Goal: Book appointment/travel/reservation

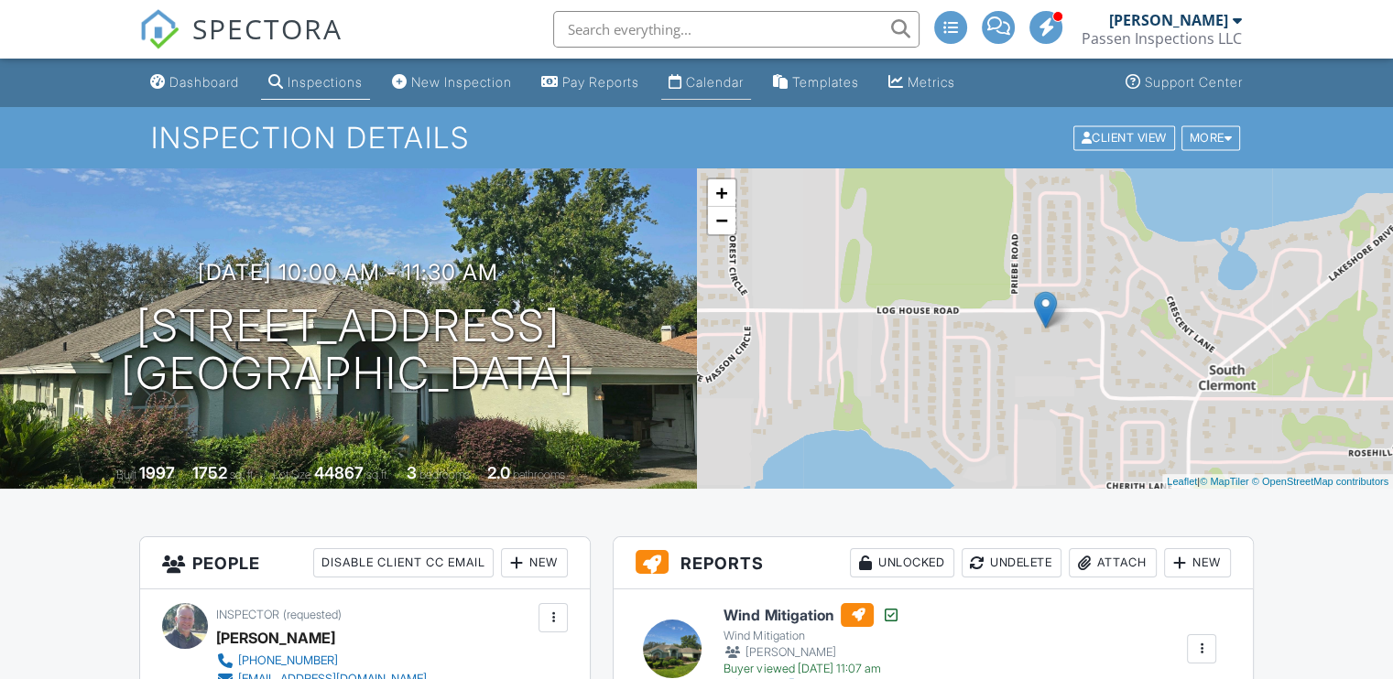
click at [721, 82] on div "Calendar" at bounding box center [715, 82] width 58 height 16
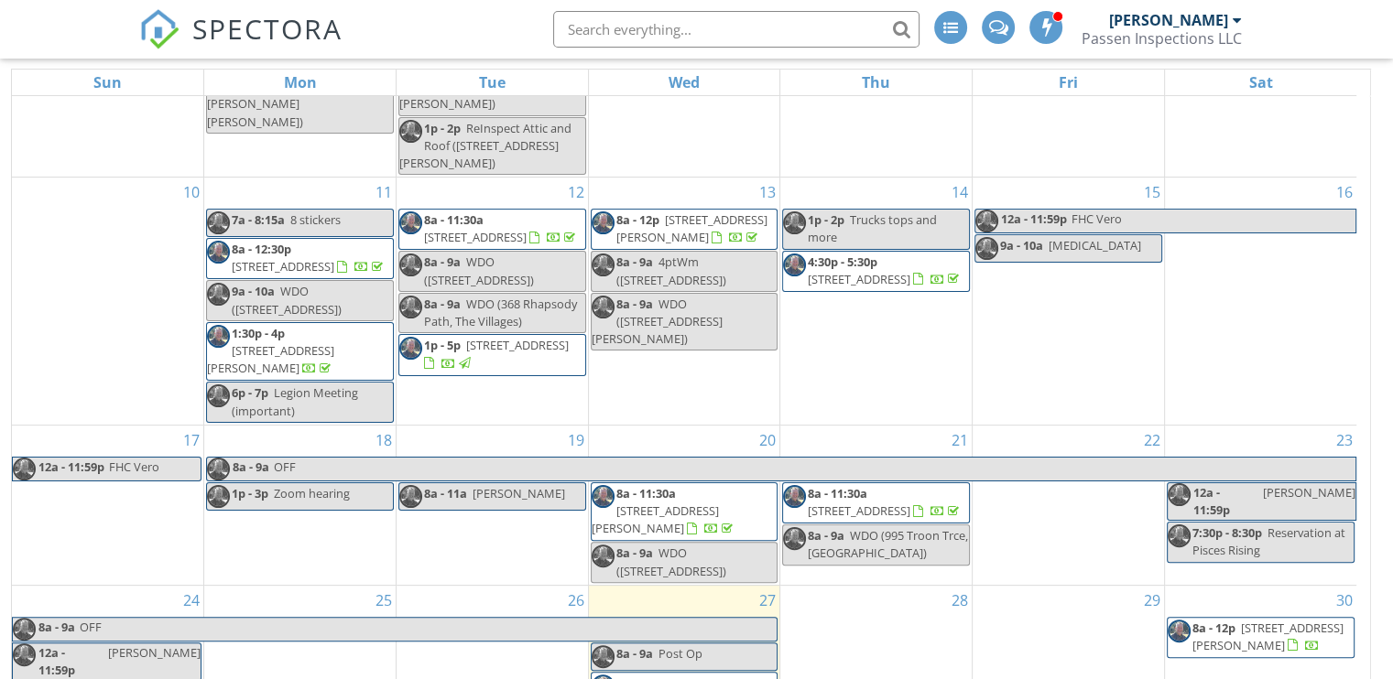
scroll to position [244, 0]
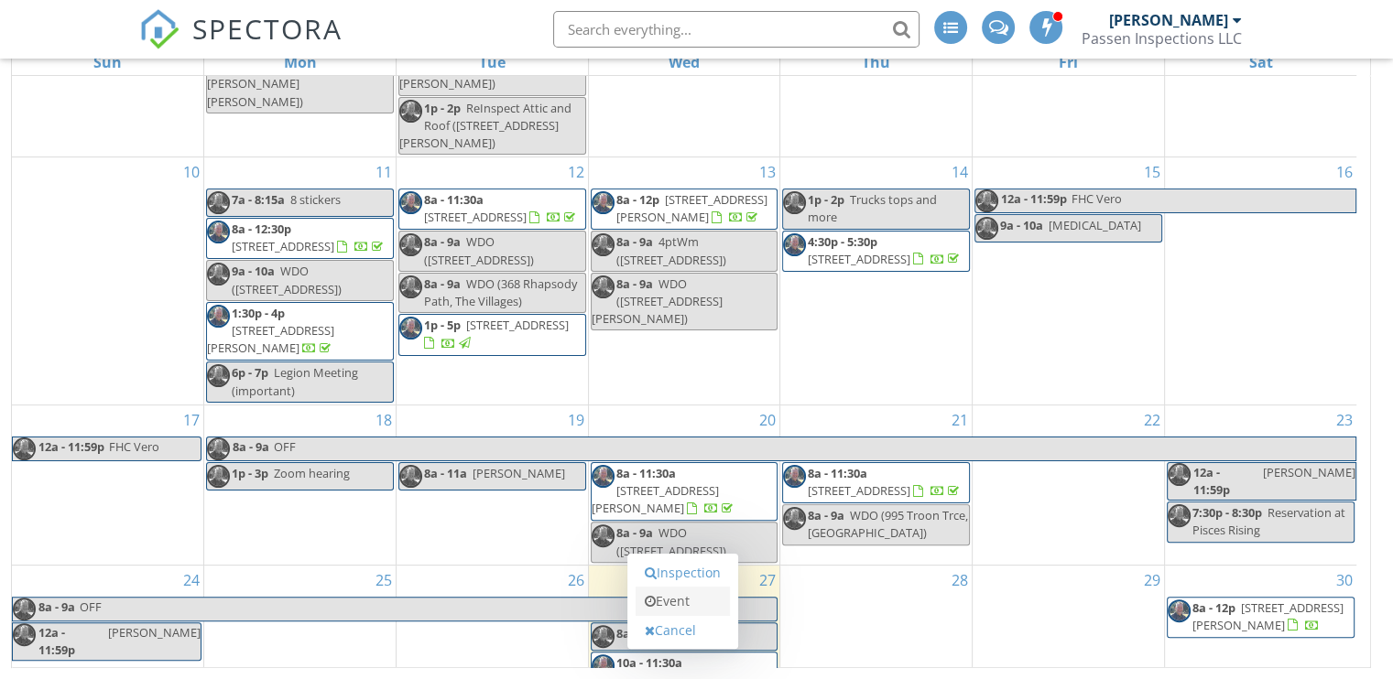
click at [669, 600] on link "Event" at bounding box center [683, 601] width 94 height 29
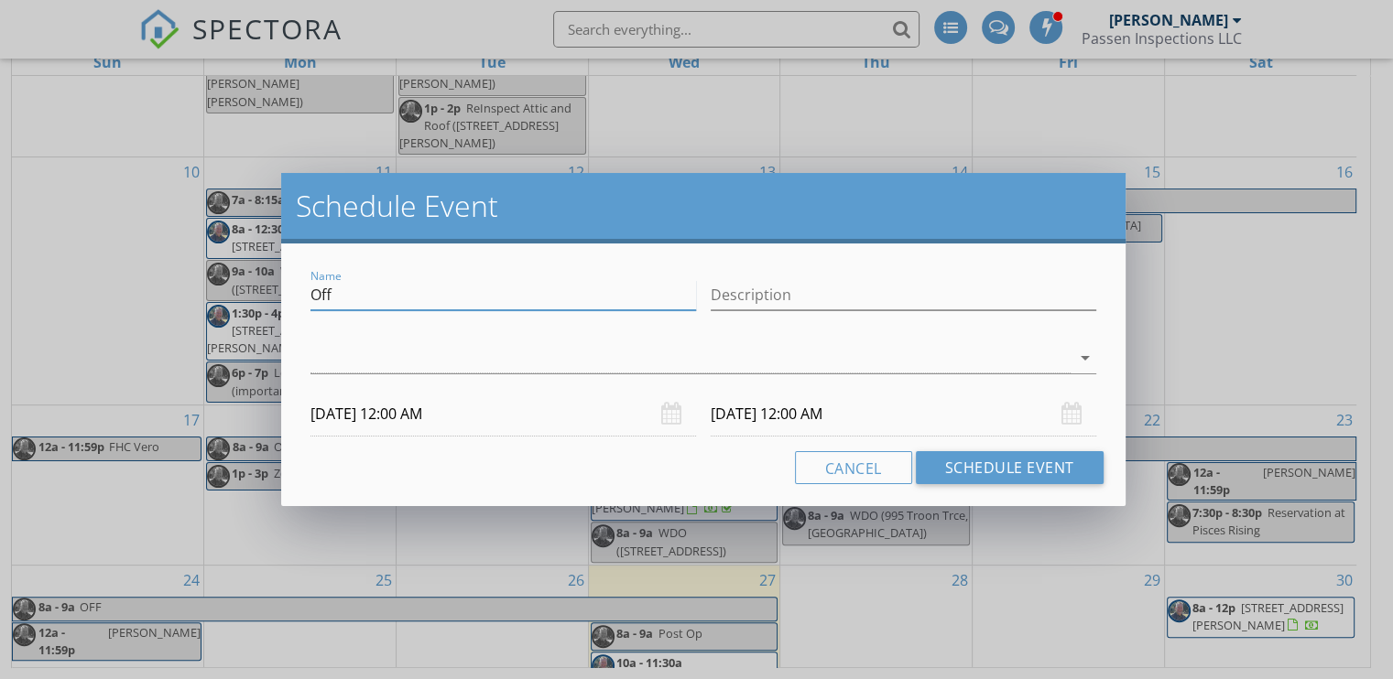
click at [473, 290] on input "Off" at bounding box center [503, 295] width 386 height 30
drag, startPoint x: 470, startPoint y: 290, endPoint x: 276, endPoint y: 292, distance: 194.2
click at [276, 292] on div "Schedule Event Name Off Description arrow_drop_down [DATE] 12:00 AM [DATE] 12:0…" at bounding box center [696, 339] width 1393 height 679
type input "Zoom"
type input "CVMA Zoom call"
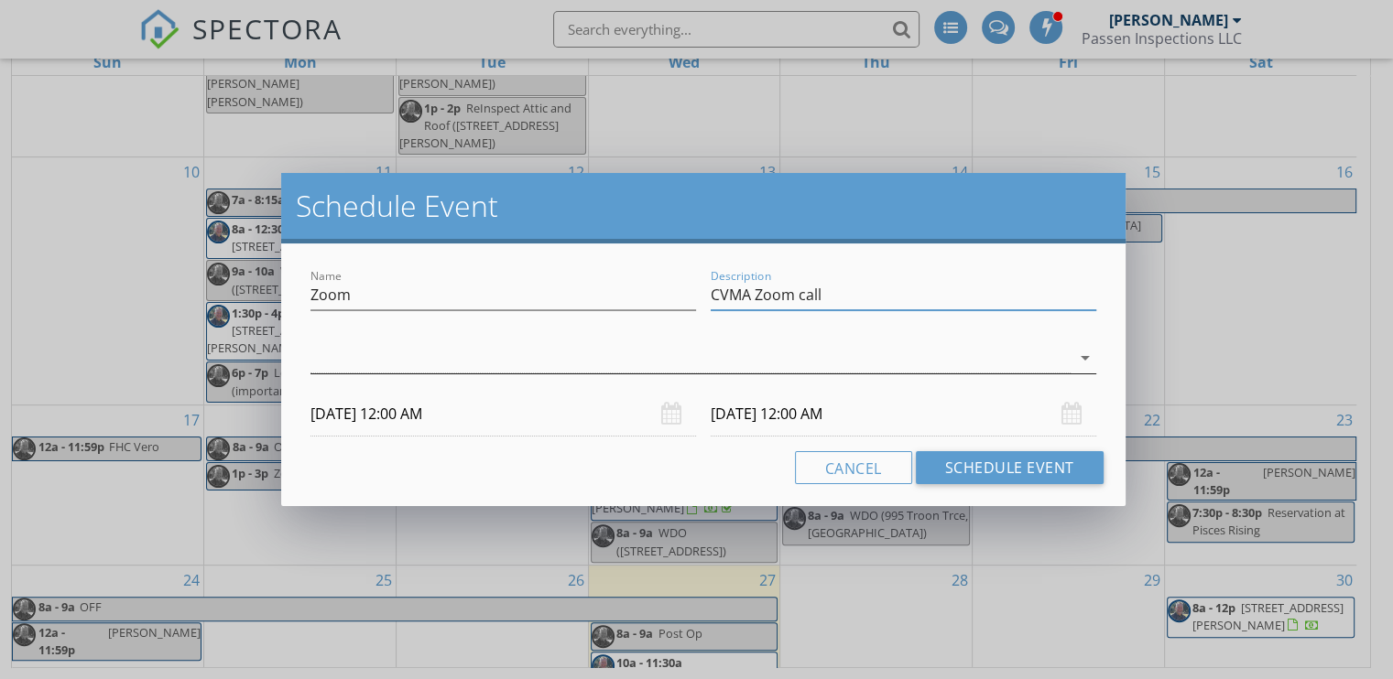
click at [385, 369] on div at bounding box center [690, 358] width 760 height 30
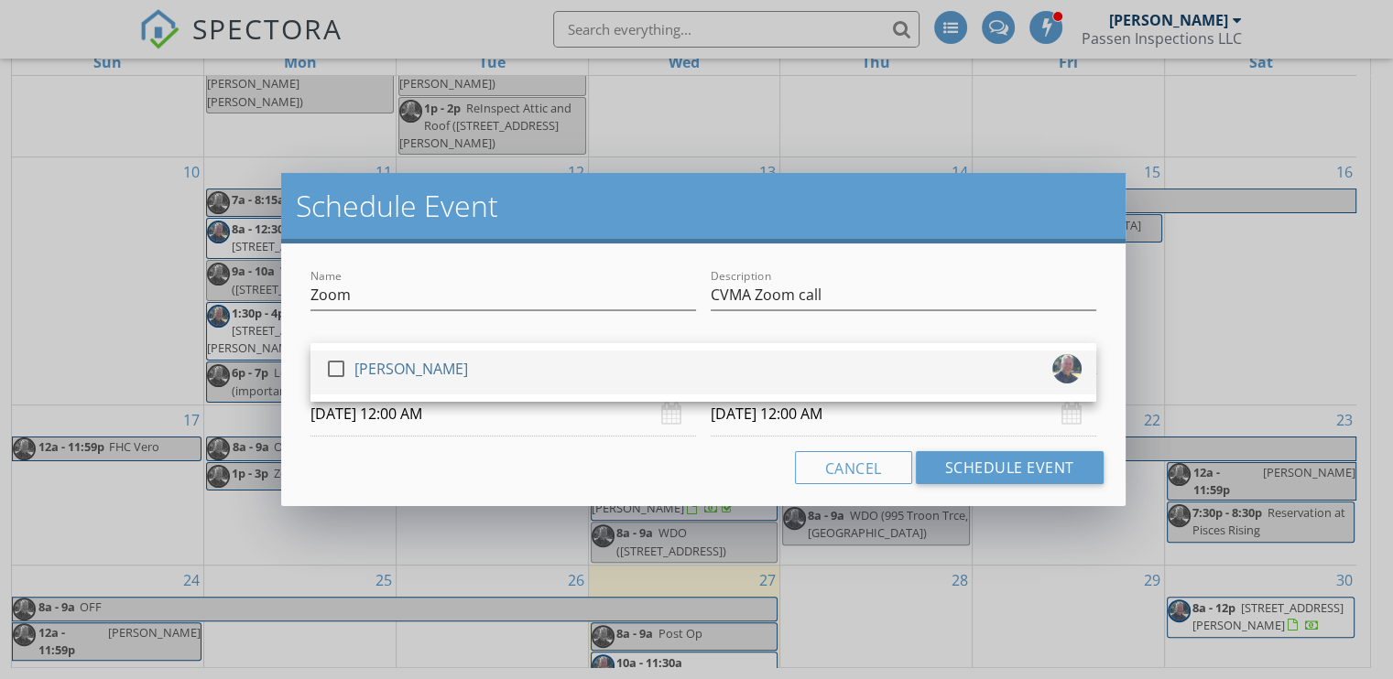
click at [378, 367] on div "[PERSON_NAME]" at bounding box center [411, 368] width 114 height 29
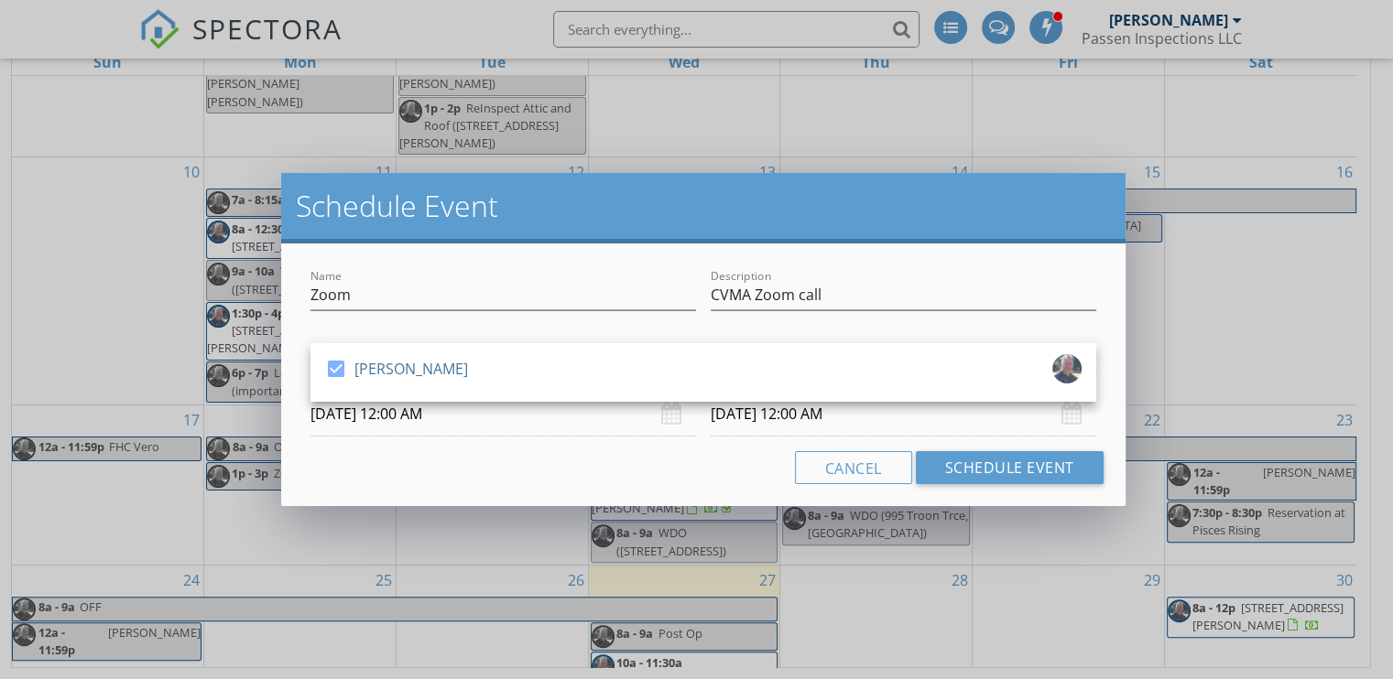
click at [372, 409] on input "[DATE] 12:00 AM" at bounding box center [503, 414] width 386 height 45
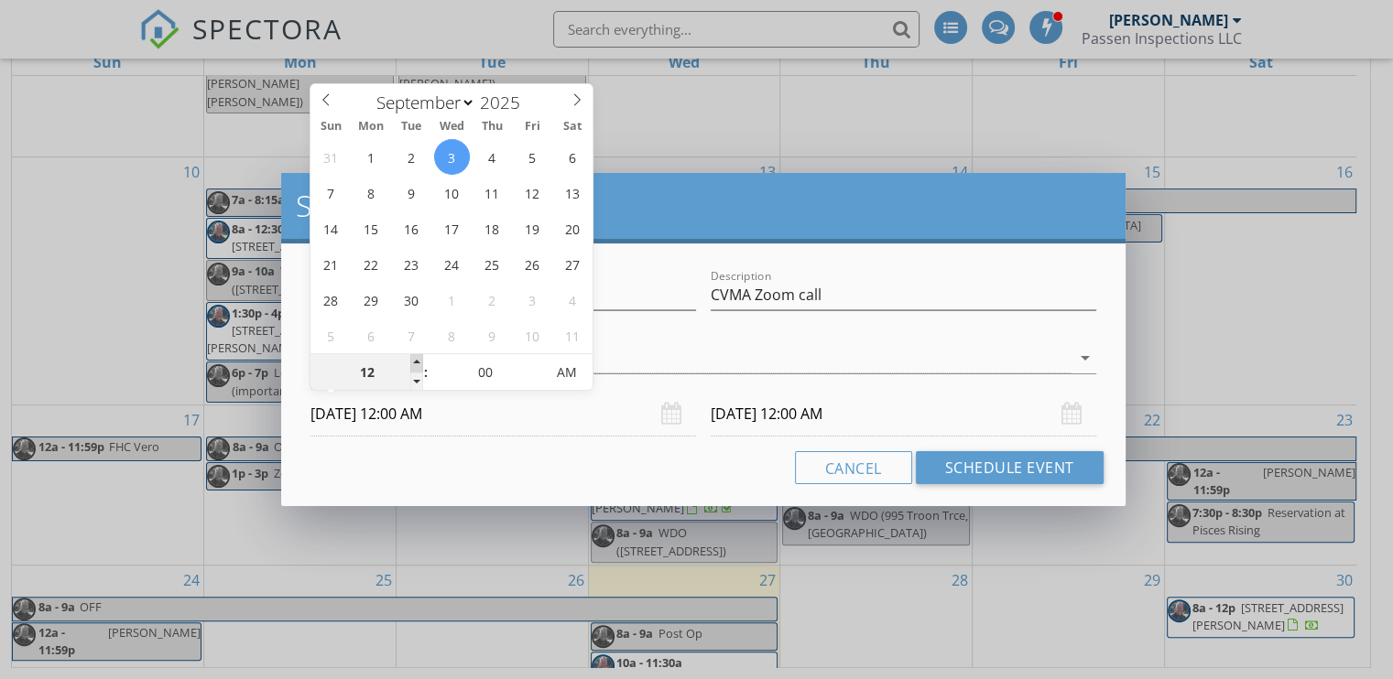
type input "01"
type input "[DATE] 1:00 AM"
click at [418, 362] on span at bounding box center [416, 363] width 13 height 18
type input "02"
type input "[DATE] 2:00 AM"
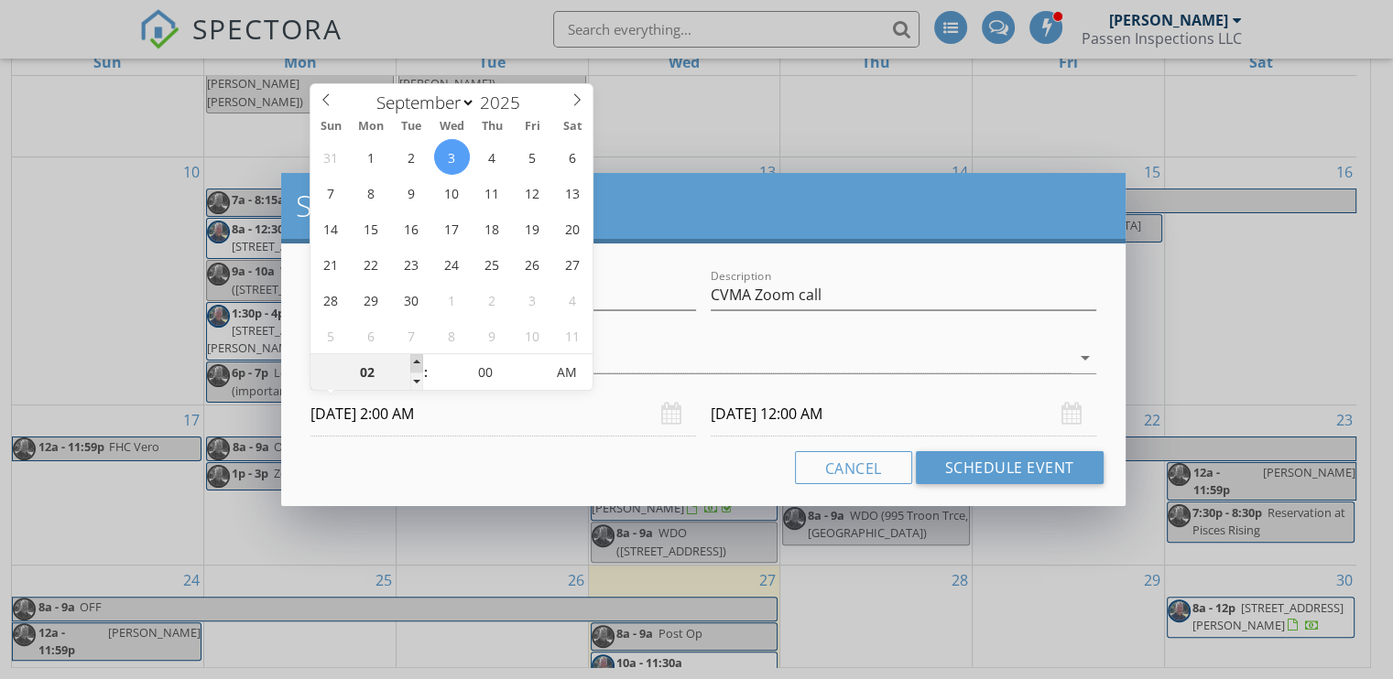
click at [418, 362] on span at bounding box center [416, 363] width 13 height 18
type input "03"
type input "[DATE] 3:00 AM"
click at [418, 362] on span at bounding box center [416, 363] width 13 height 18
type input "04"
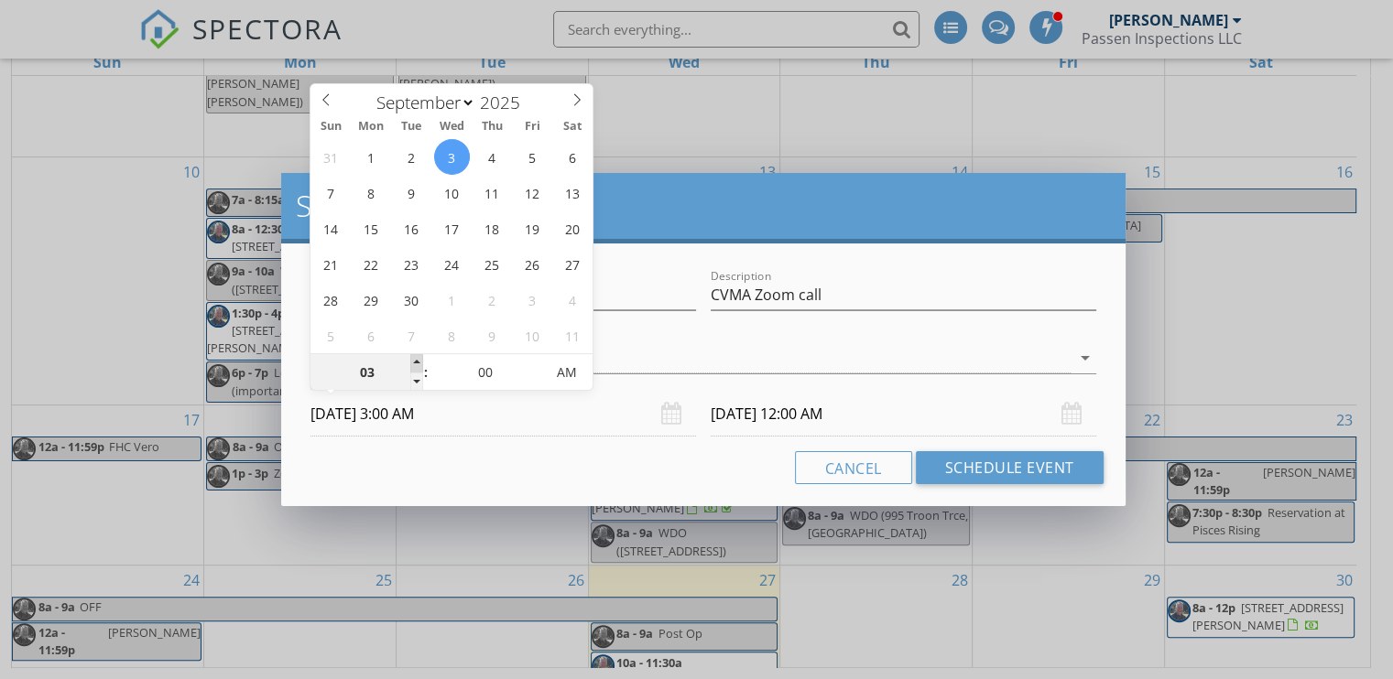
type input "[DATE] 4:00 AM"
click at [418, 362] on span at bounding box center [416, 363] width 13 height 18
type input "05"
type input "[DATE] 5:00 AM"
click at [417, 362] on span at bounding box center [416, 363] width 13 height 18
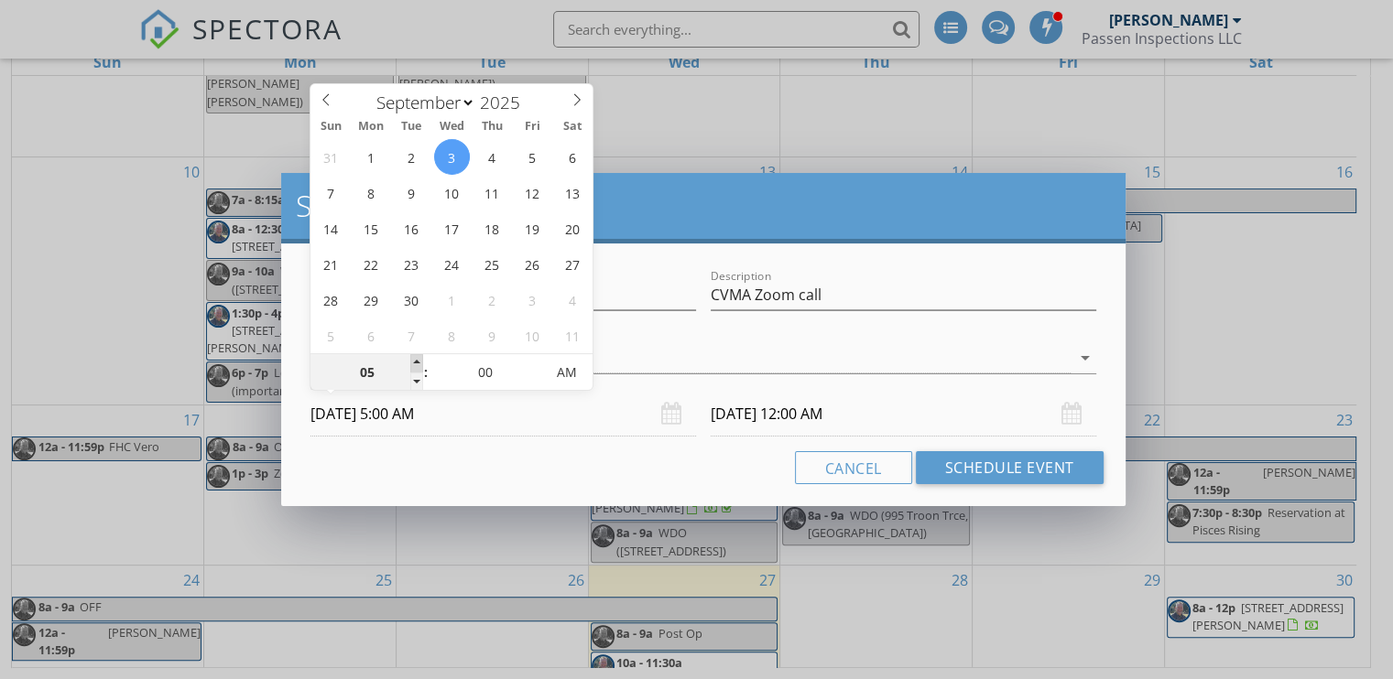
type input "06"
type input "[DATE] 6:00 AM"
click at [417, 362] on span at bounding box center [416, 363] width 13 height 18
type input "07"
type input "[DATE] 7:00 AM"
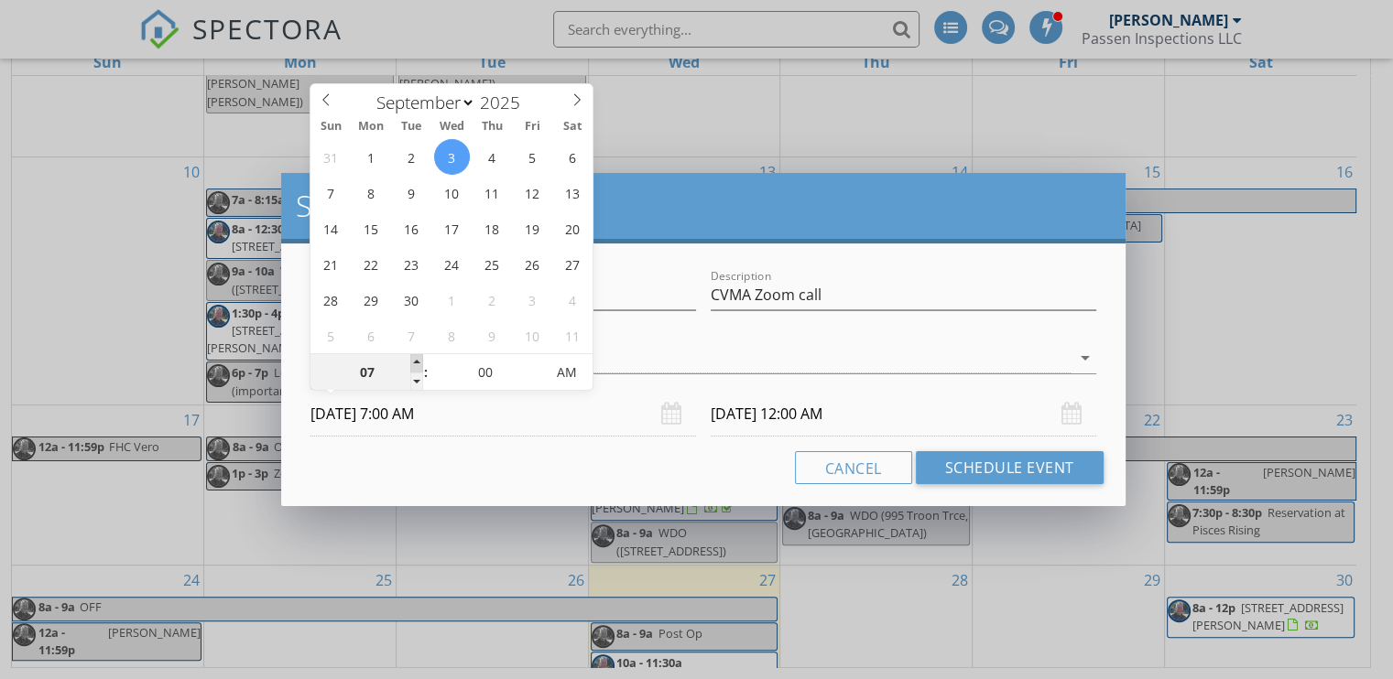
click at [417, 362] on span at bounding box center [416, 363] width 13 height 18
type input "08"
type input "[DATE] 8:00 AM"
click at [417, 362] on span at bounding box center [416, 363] width 13 height 18
type input "09"
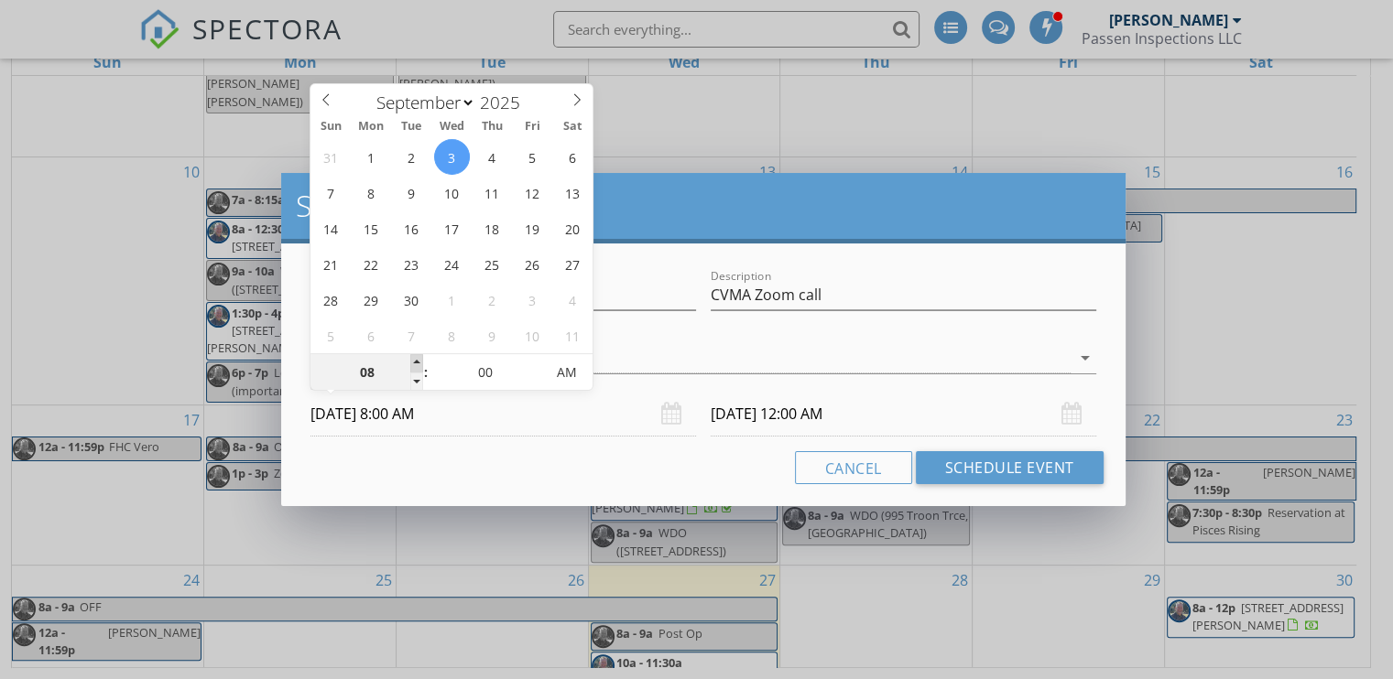
type input "[DATE] 9:00 AM"
click at [417, 362] on span at bounding box center [416, 363] width 13 height 18
type input "[DATE] 9:00 AM"
type input "10"
type input "[DATE] 10:00 AM"
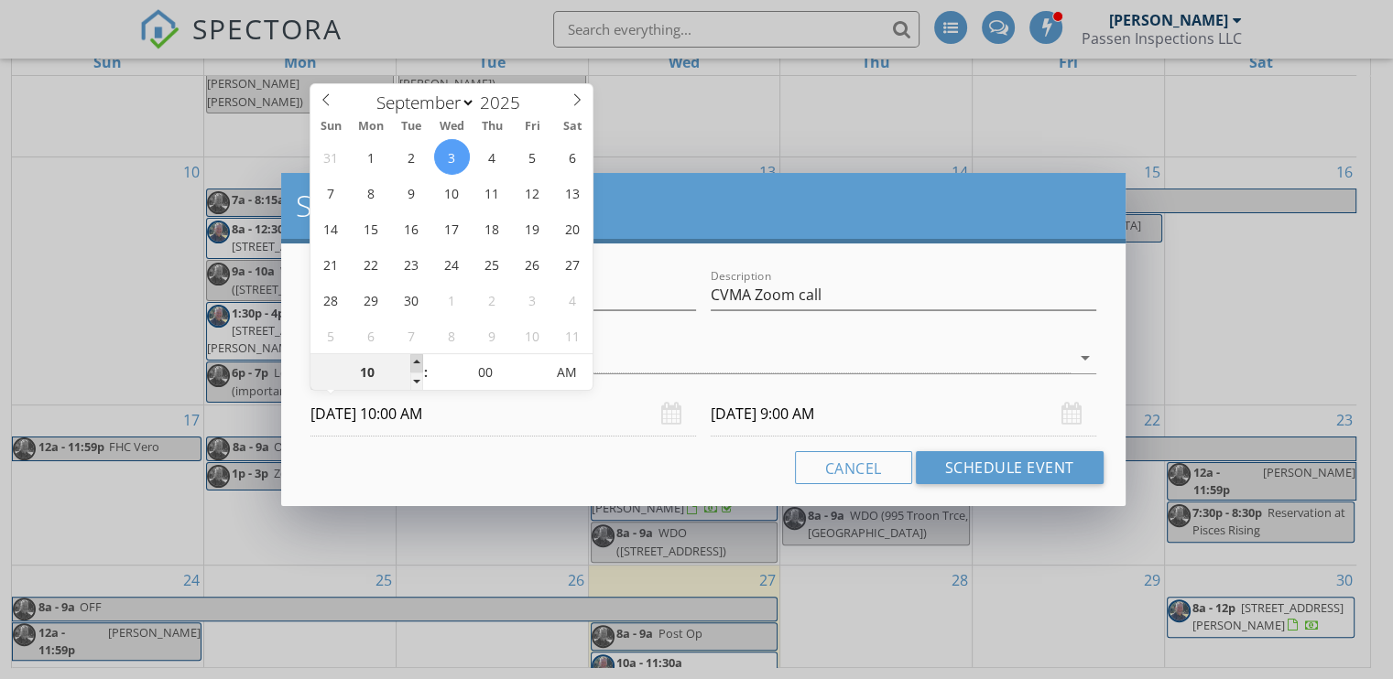
click at [417, 362] on span at bounding box center [416, 363] width 13 height 18
type input "11"
type input "[DATE] 11:00 AM"
type input "12"
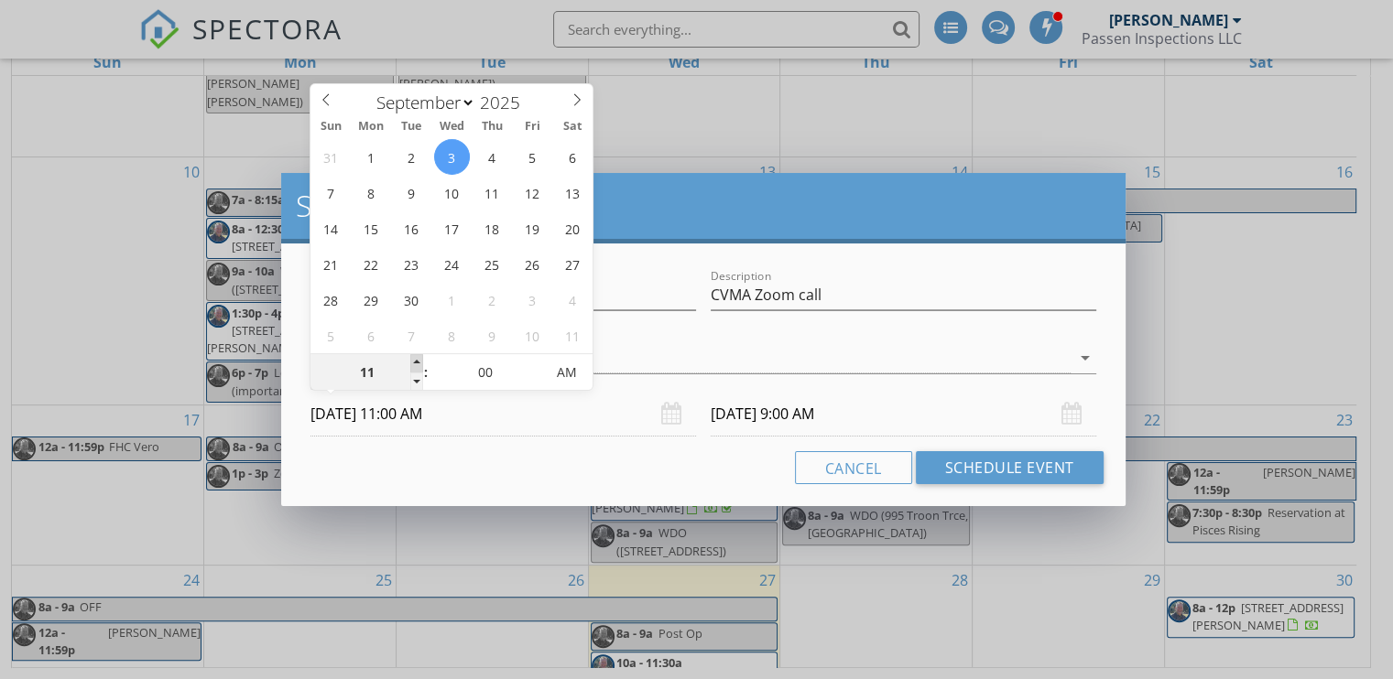
type input "[DATE] 12:00 PM"
click at [417, 362] on span at bounding box center [416, 363] width 13 height 18
type input "01"
type input "[DATE] 1:00 PM"
click at [417, 362] on span at bounding box center [416, 363] width 13 height 18
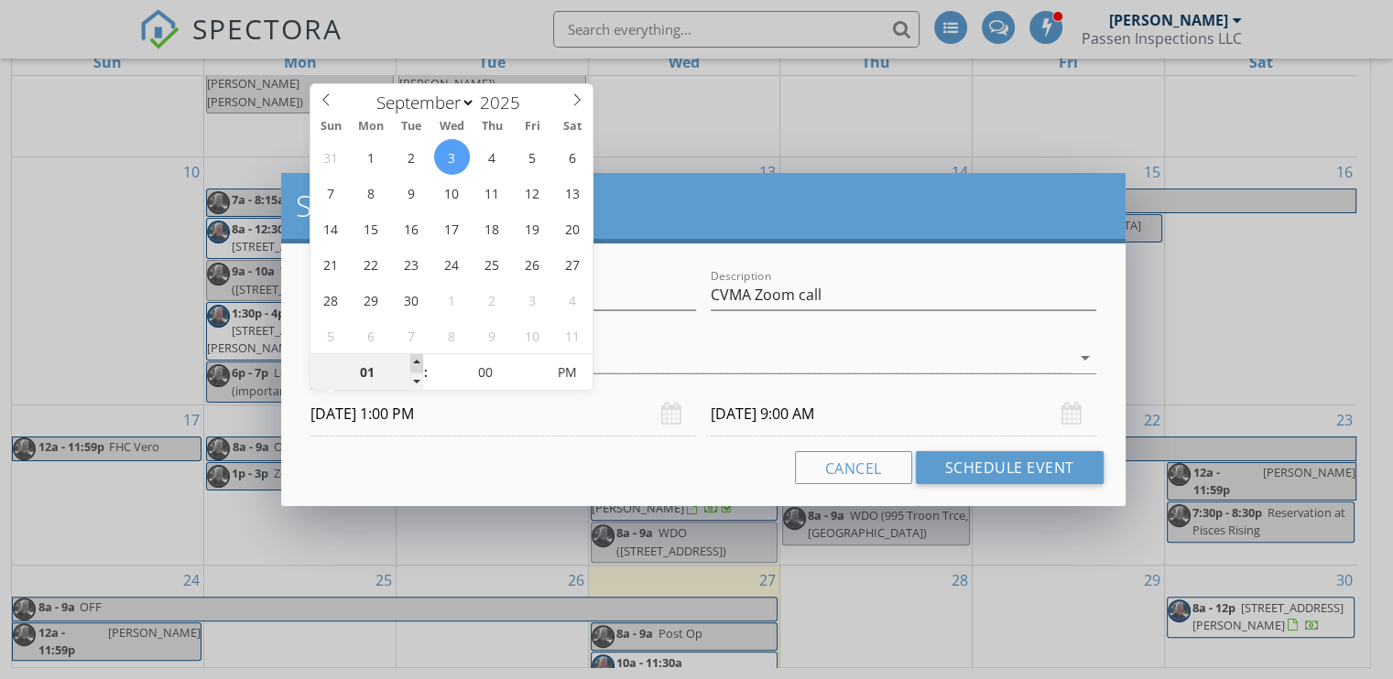
type input "02"
type input "[DATE] 2:00 PM"
click at [417, 362] on span at bounding box center [416, 363] width 13 height 18
type input "03"
type input "[DATE] 3:00 PM"
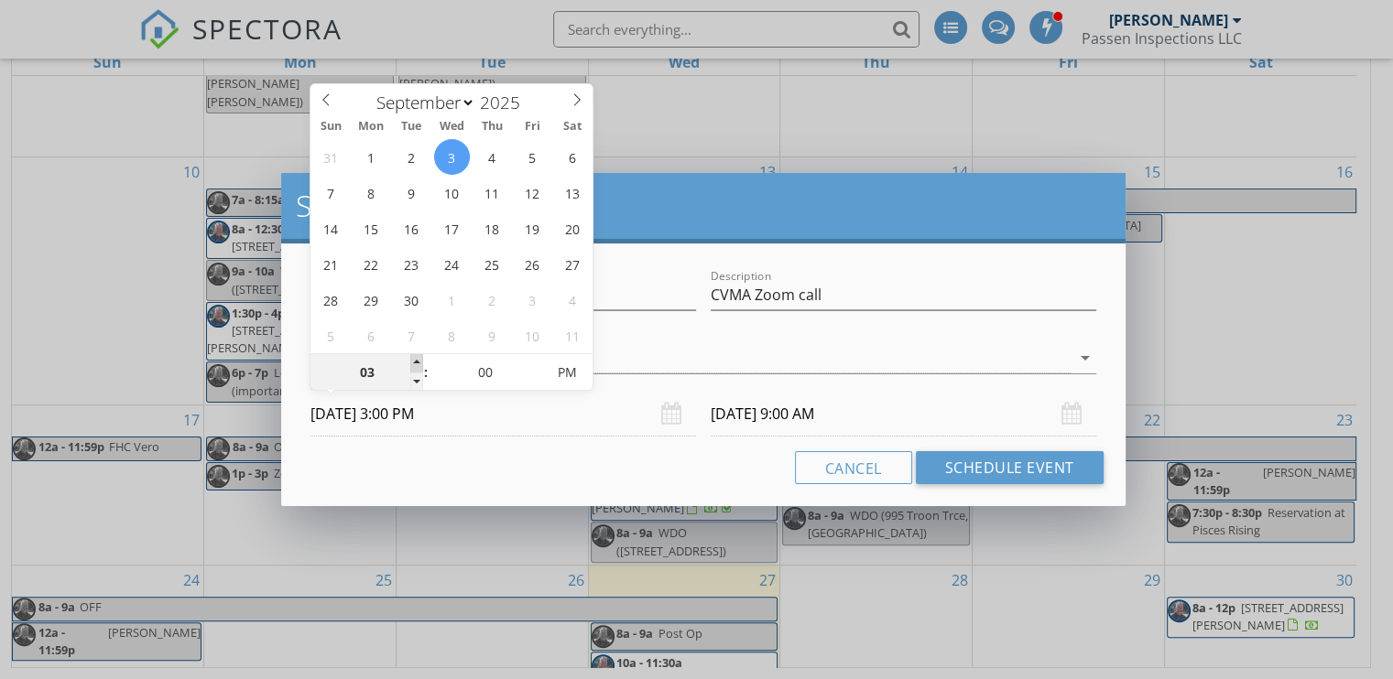
click at [417, 362] on span at bounding box center [416, 363] width 13 height 18
type input "04"
type input "[DATE] 4:00 PM"
click at [417, 362] on span at bounding box center [416, 363] width 13 height 18
type input "05"
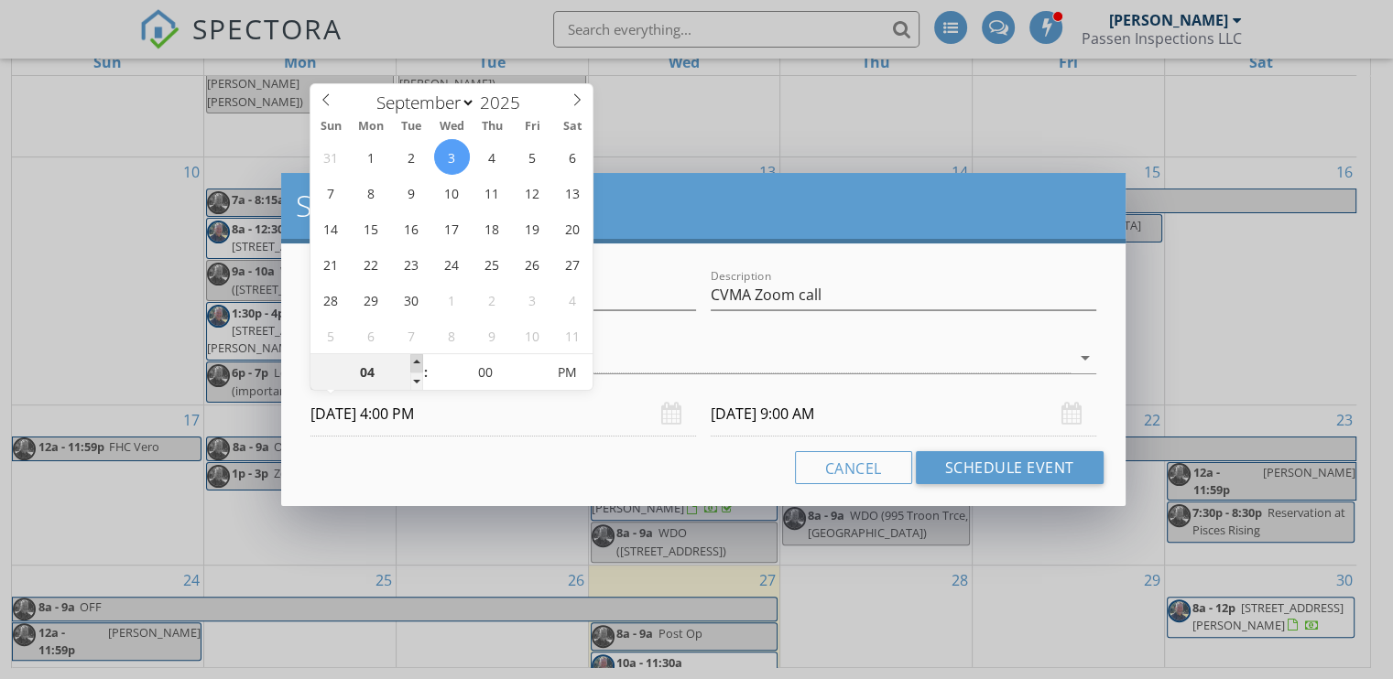
type input "[DATE] 5:00 PM"
click at [417, 362] on span at bounding box center [416, 363] width 13 height 18
type input "06"
type input "[DATE] 6:00 PM"
click at [417, 362] on span at bounding box center [416, 363] width 13 height 18
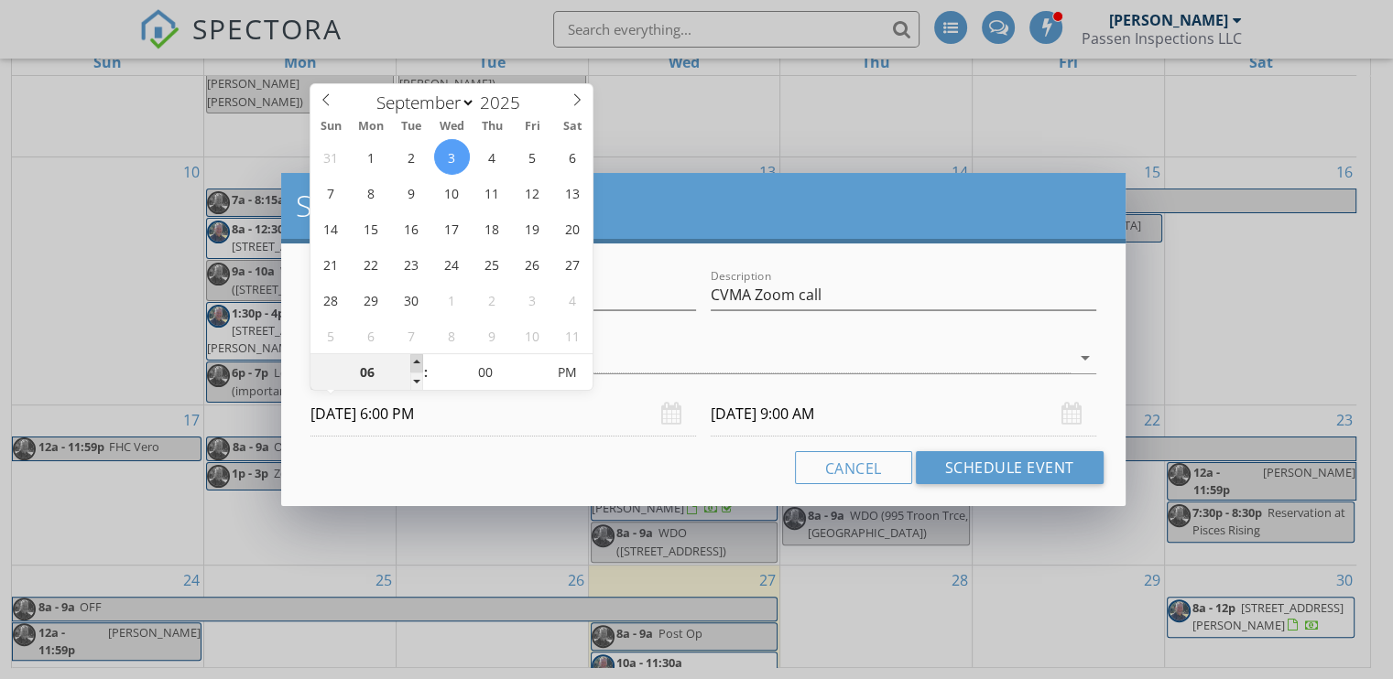
type input "[DATE] 6:00 PM"
type input "07"
type input "[DATE] 7:00 PM"
click at [417, 362] on span at bounding box center [416, 363] width 13 height 18
type input "[DATE] 7:00 PM"
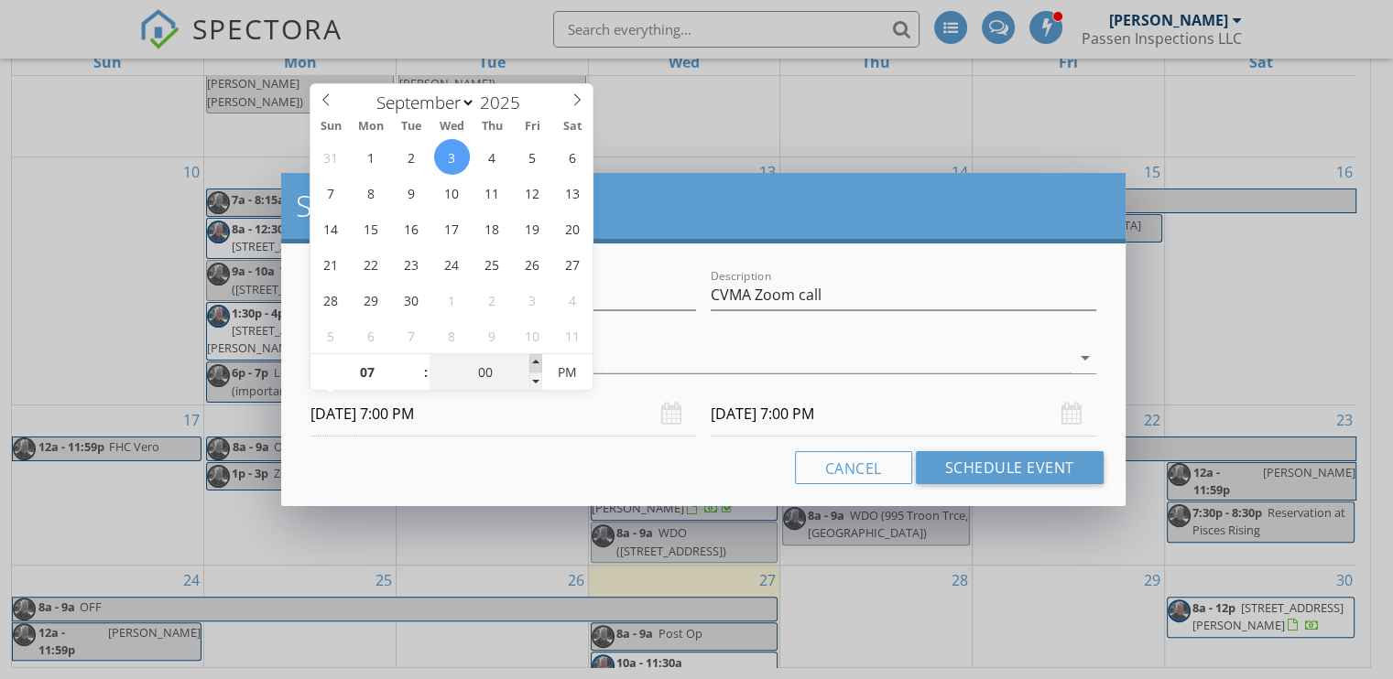
type input "05"
type input "[DATE] 7:05 PM"
click at [531, 363] on span at bounding box center [535, 363] width 13 height 18
type input "10"
type input "[DATE] 7:10 PM"
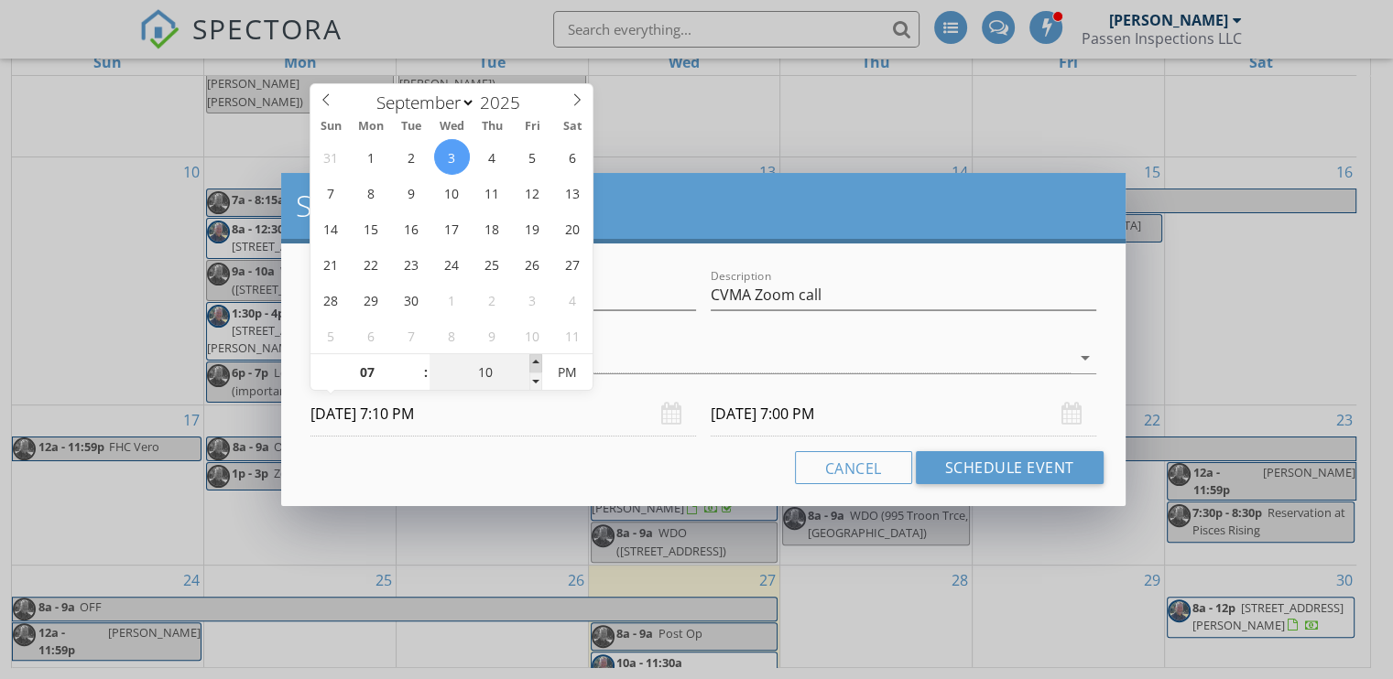
click at [531, 363] on span at bounding box center [535, 363] width 13 height 18
type input "15"
type input "[DATE] 7:15 PM"
click at [531, 363] on span at bounding box center [535, 363] width 13 height 18
type input "20"
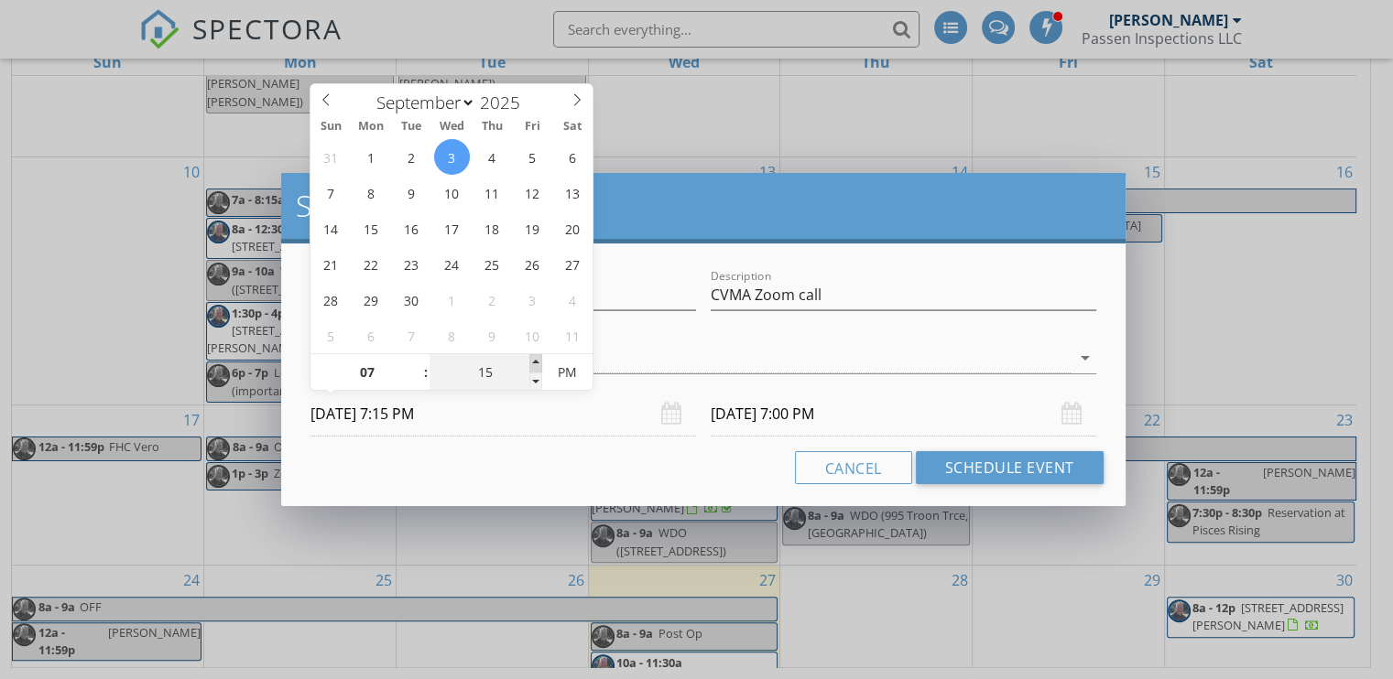
type input "[DATE] 7:20 PM"
click at [531, 363] on span at bounding box center [535, 363] width 13 height 18
type input "25"
type input "[DATE] 7:25 PM"
click at [531, 363] on span at bounding box center [535, 363] width 13 height 18
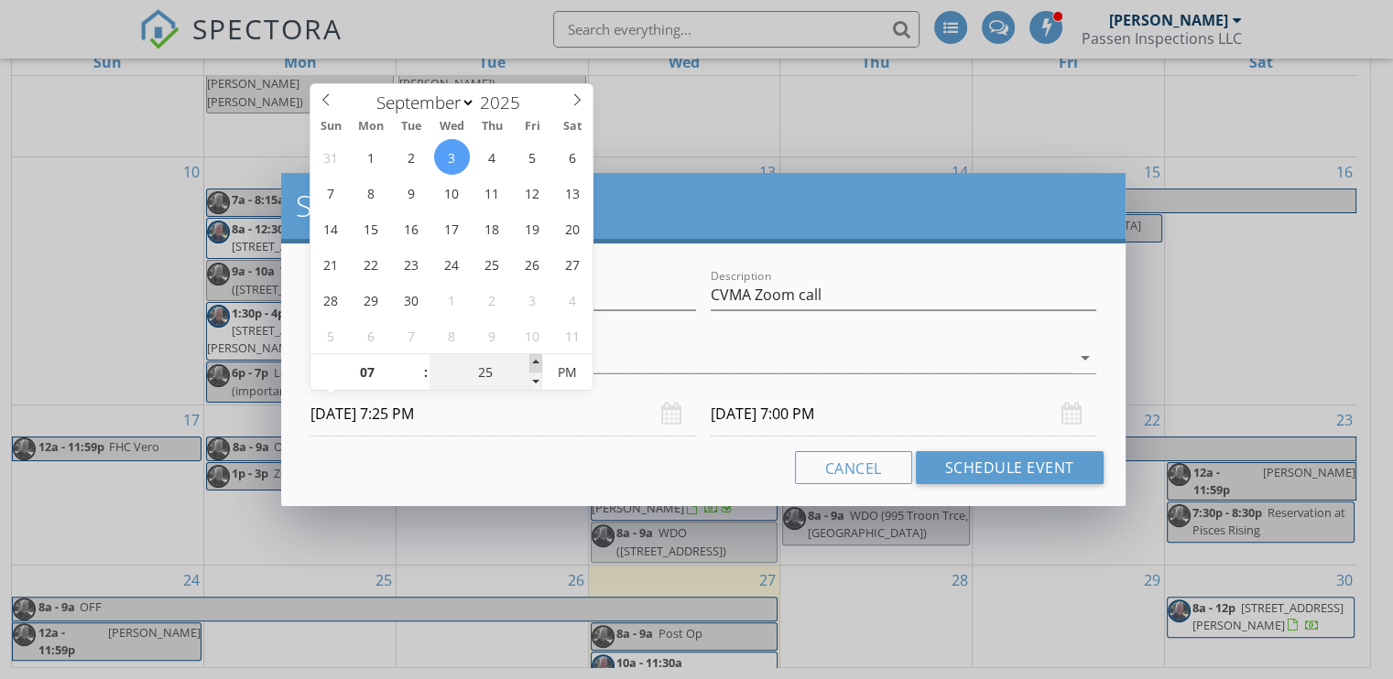
type input "30"
type input "[DATE] 7:30 PM"
click at [531, 363] on span at bounding box center [535, 363] width 13 height 18
click at [542, 439] on div "Name Zoom Description CVMA Zoom call check_box [PERSON_NAME] [PERSON_NAME] arro…" at bounding box center [703, 375] width 844 height 263
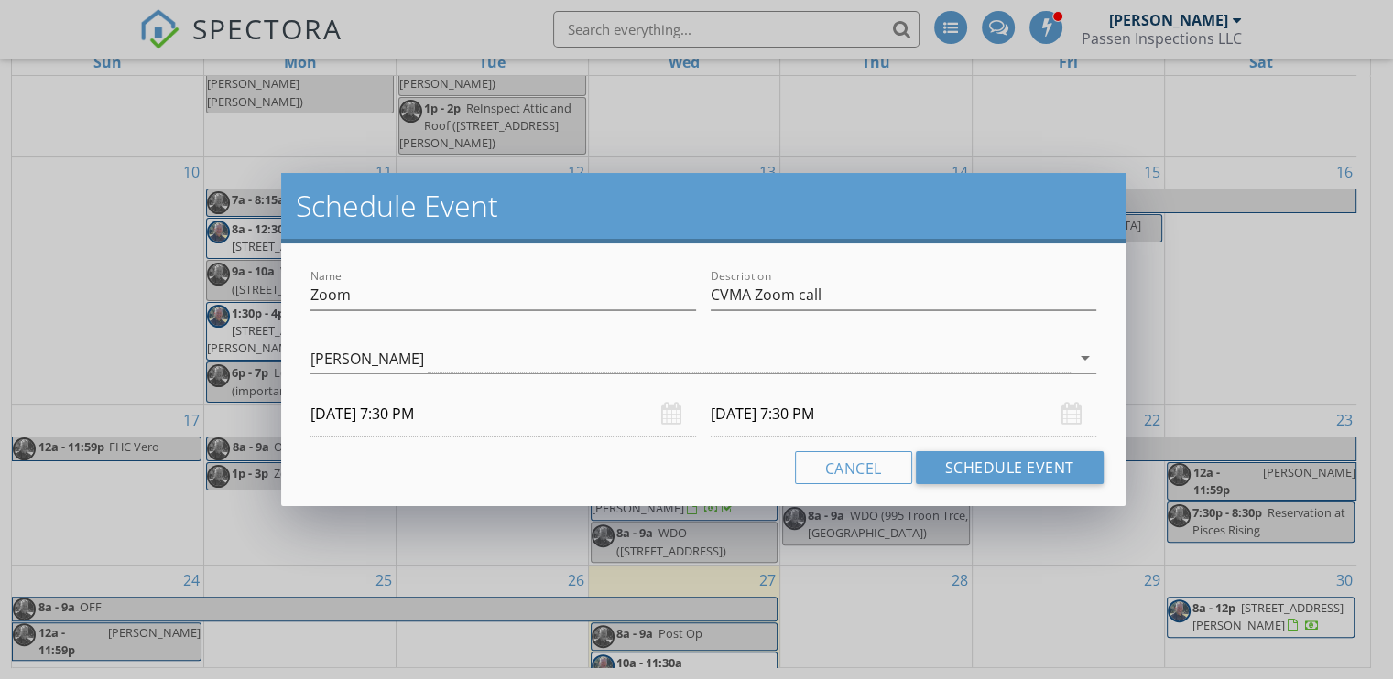
click at [810, 419] on input "[DATE] 7:30 PM" at bounding box center [904, 414] width 386 height 45
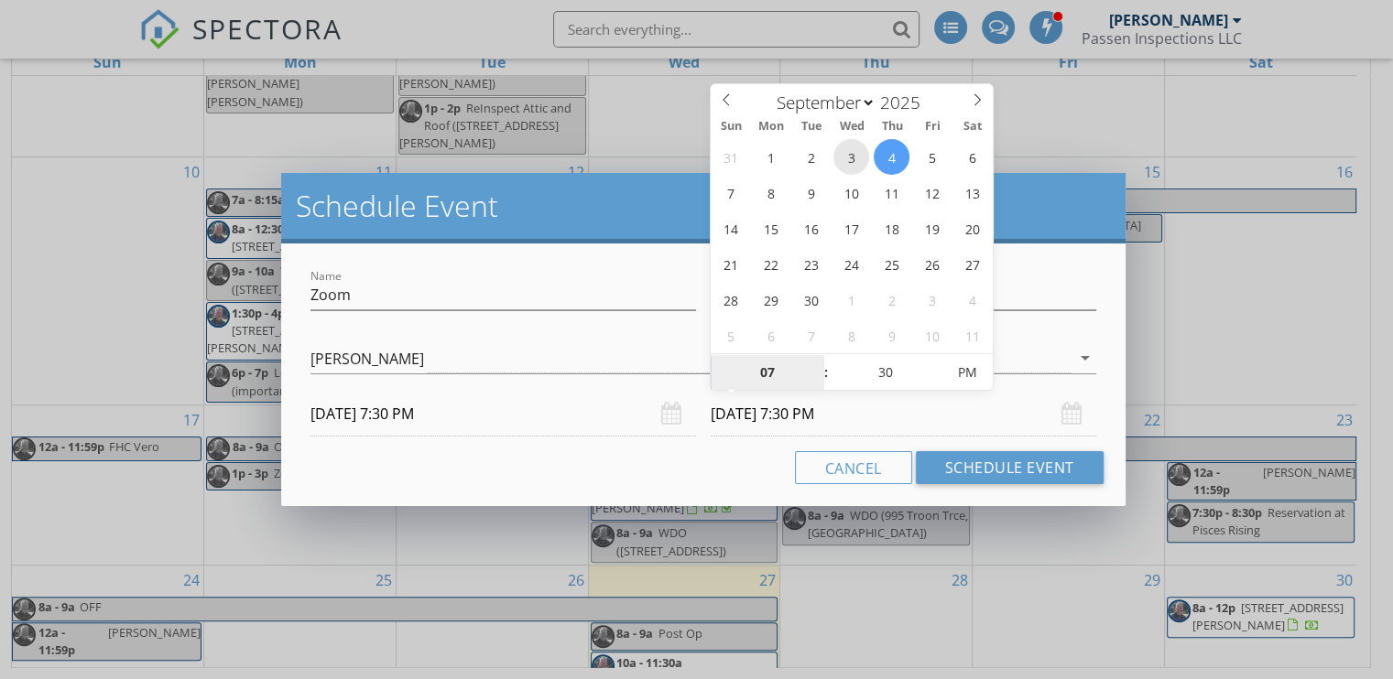
type input "[DATE] 7:30 PM"
type input "08"
type input "[DATE] 8:30 PM"
click at [815, 360] on span at bounding box center [816, 363] width 13 height 18
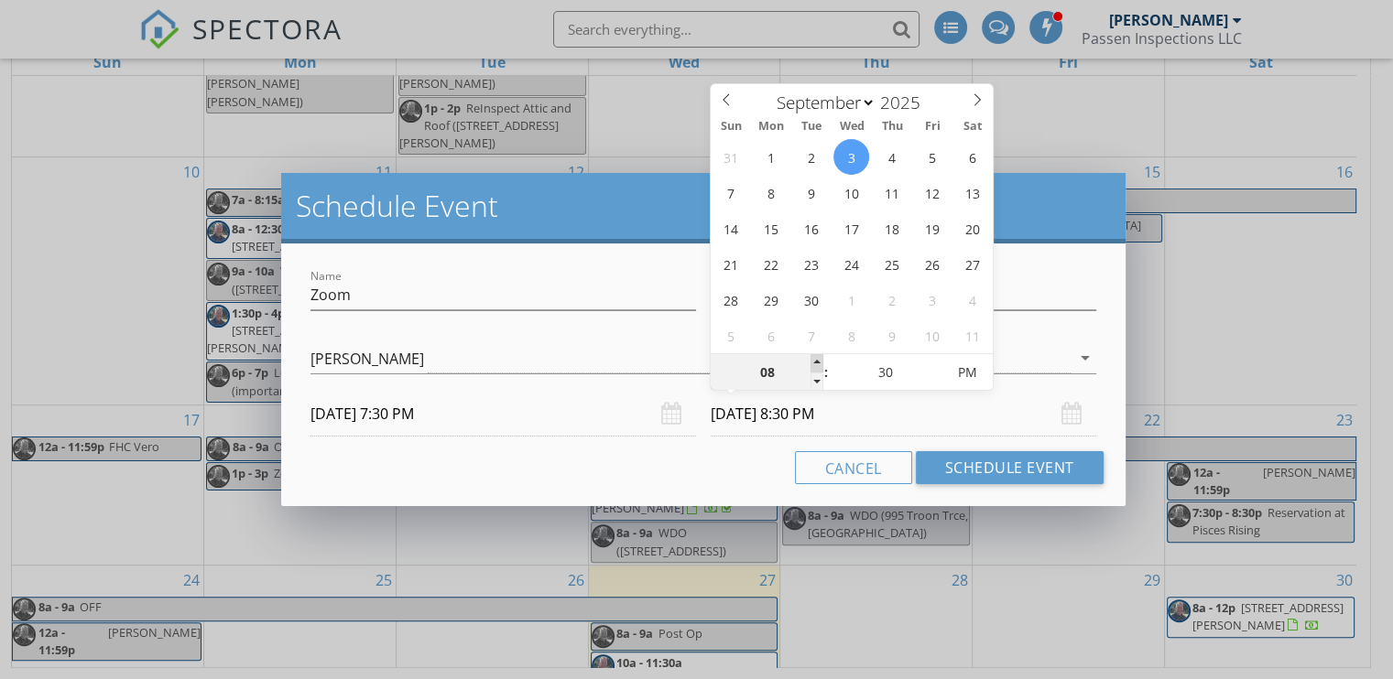
type input "09"
type input "[DATE] 9:30 PM"
click at [1011, 469] on button "Schedule Event" at bounding box center [1010, 467] width 188 height 33
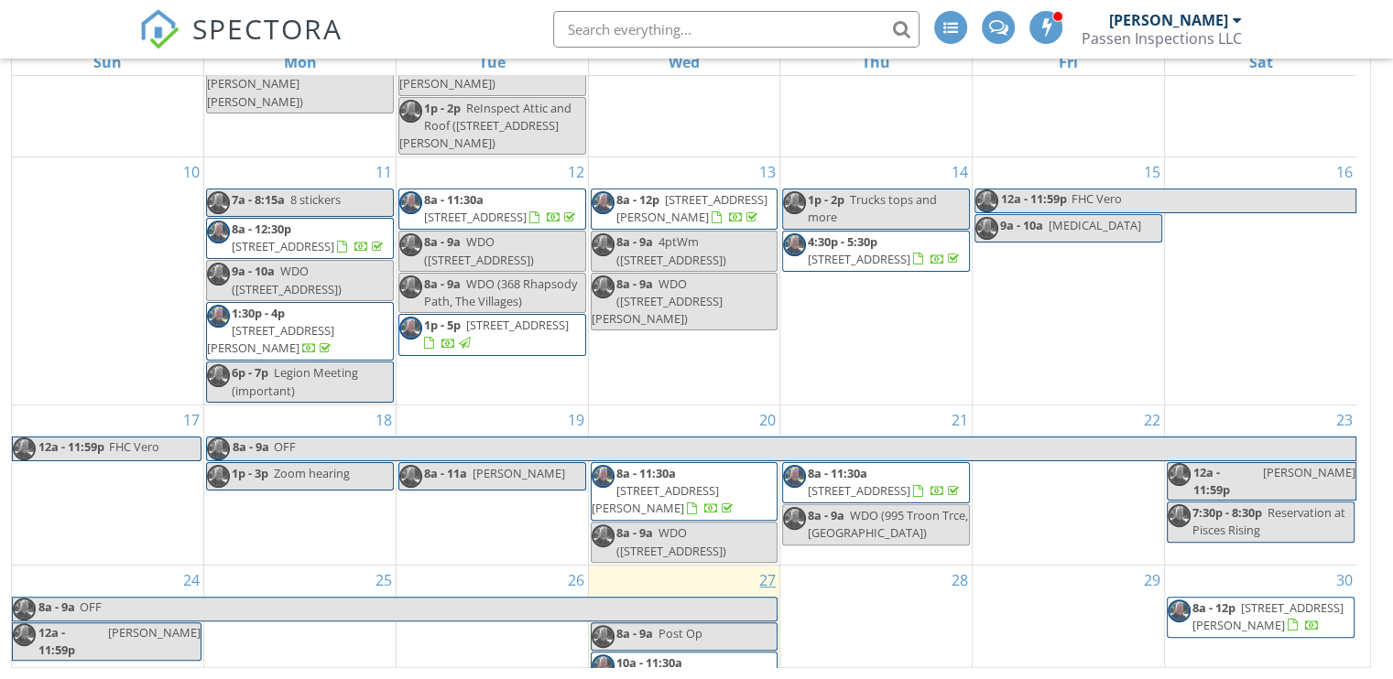
scroll to position [0, 0]
